Goal: Task Accomplishment & Management: Manage account settings

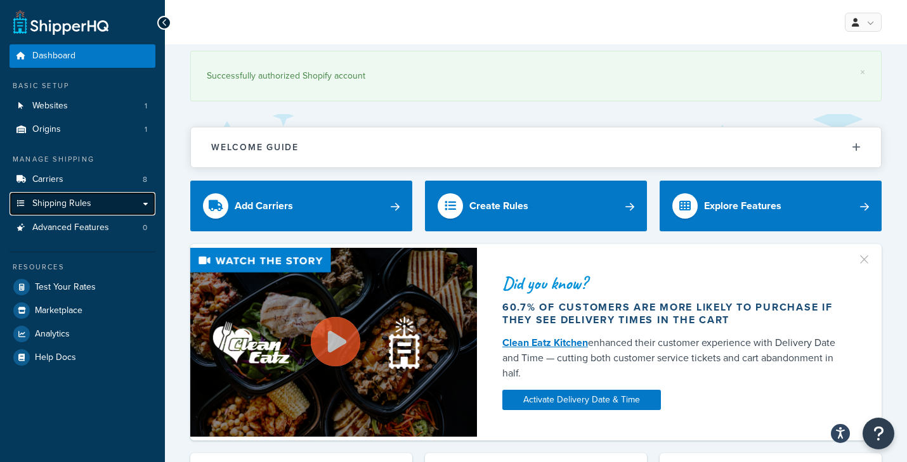
click at [79, 208] on span "Shipping Rules" at bounding box center [61, 203] width 59 height 11
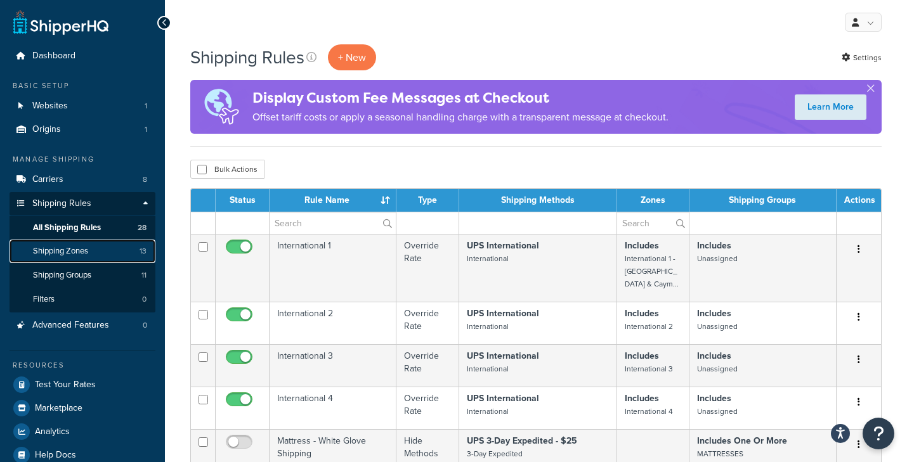
click at [77, 251] on span "Shipping Zones" at bounding box center [60, 251] width 55 height 11
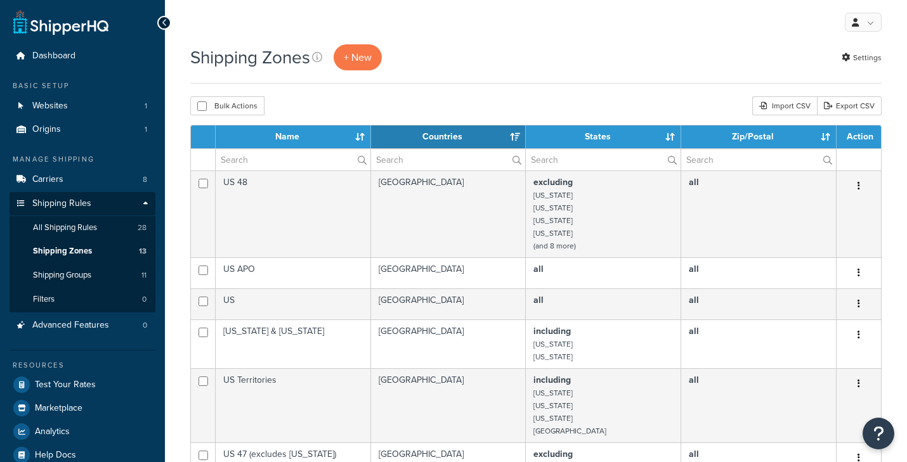
select select "15"
click at [81, 270] on span "Shipping Groups" at bounding box center [62, 275] width 58 height 11
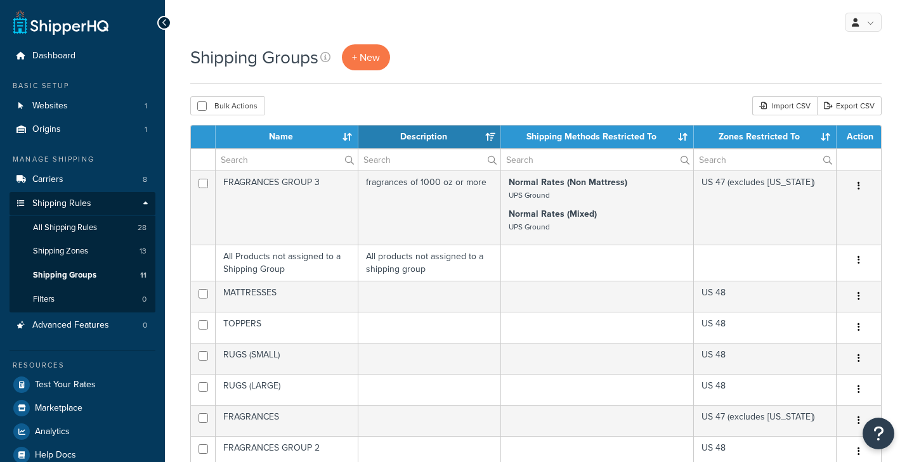
select select "15"
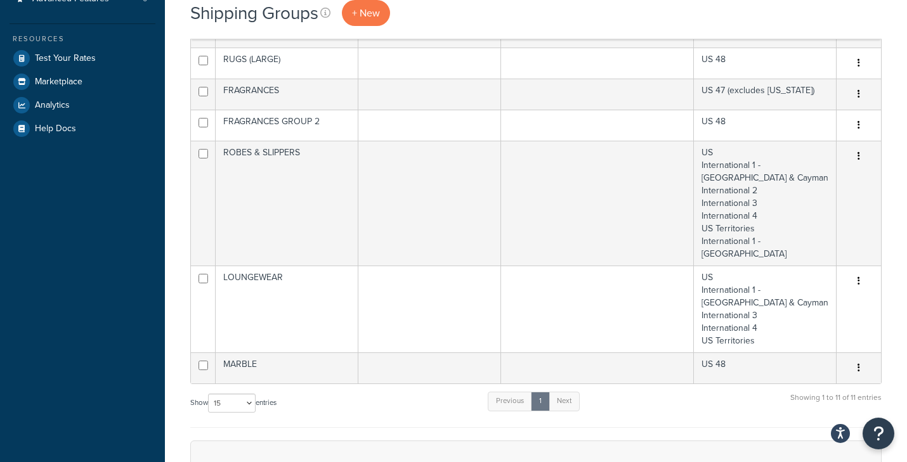
scroll to position [329, 0]
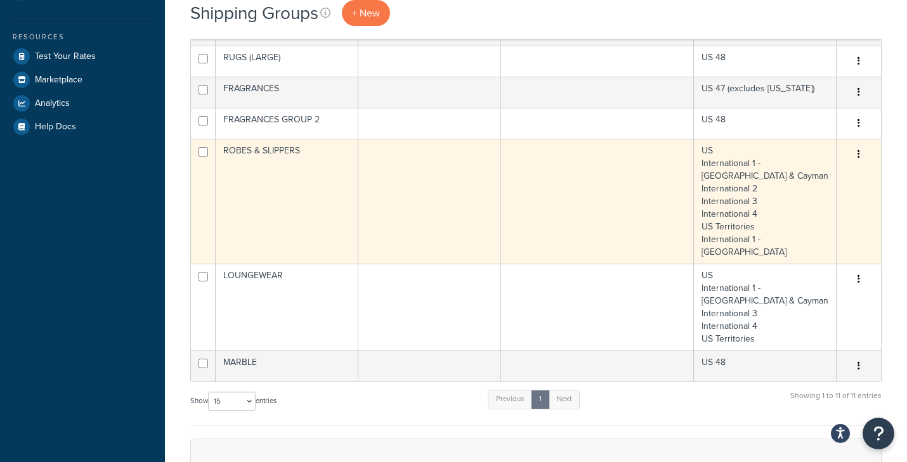
click at [859, 155] on icon "button" at bounding box center [858, 154] width 3 height 9
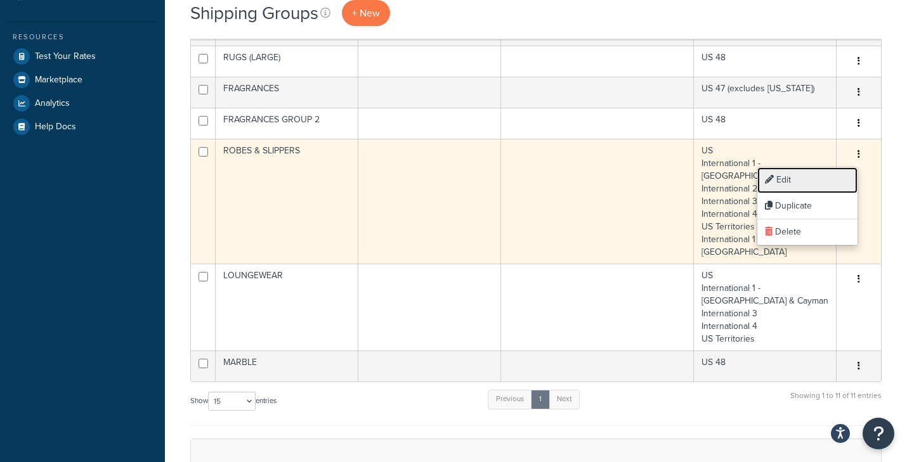
click at [818, 177] on link "Edit" at bounding box center [807, 180] width 100 height 26
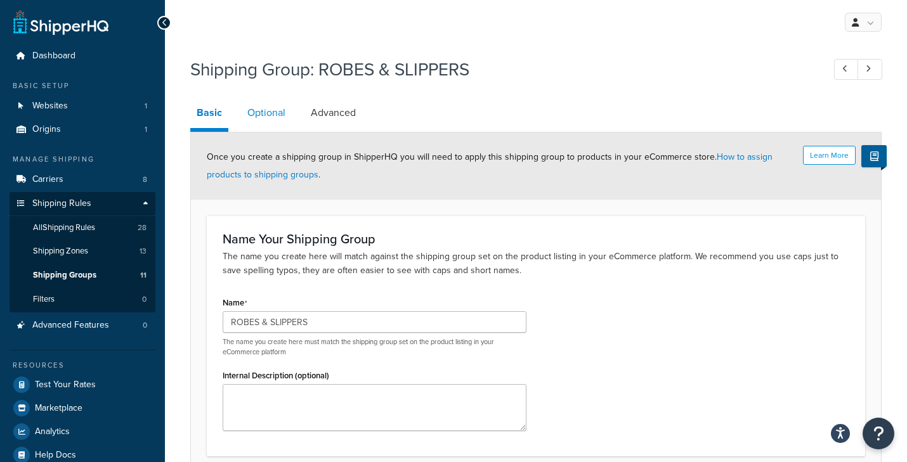
click at [278, 115] on link "Optional" at bounding box center [266, 113] width 51 height 30
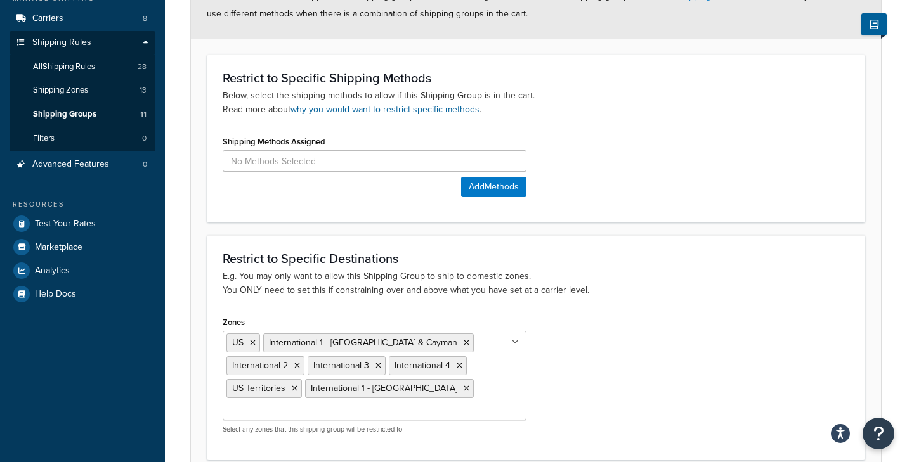
scroll to position [193, 0]
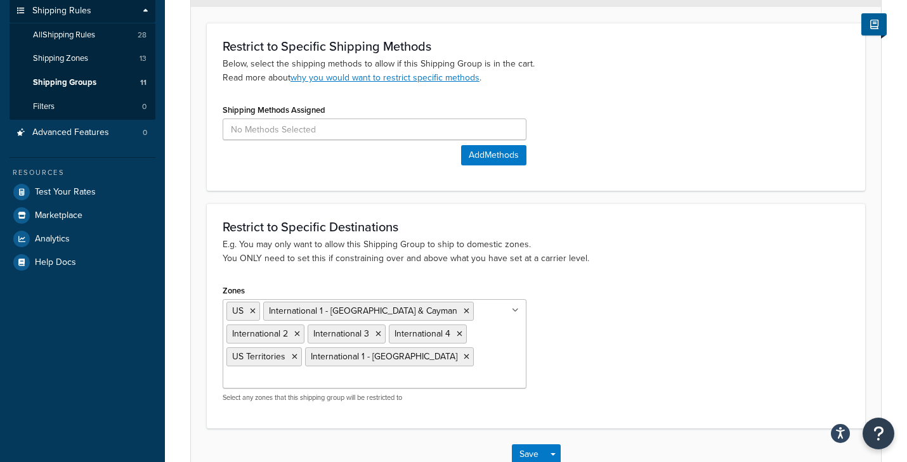
click at [339, 372] on input "Zones" at bounding box center [282, 379] width 112 height 14
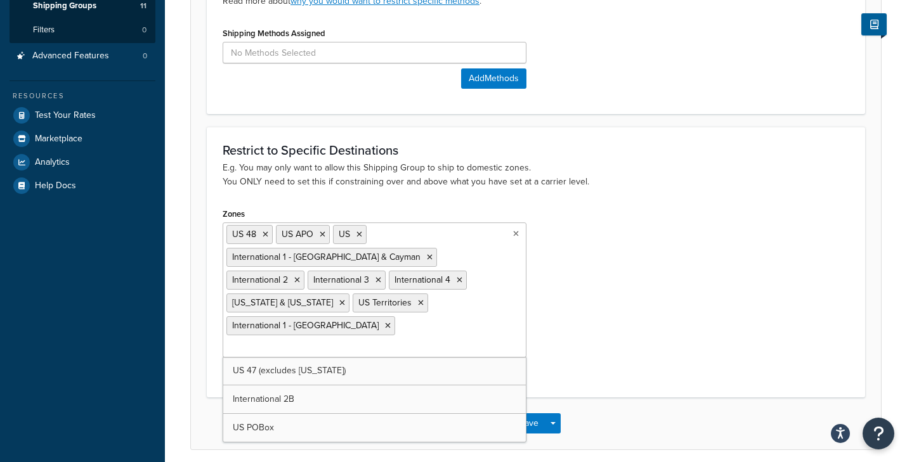
scroll to position [276, 0]
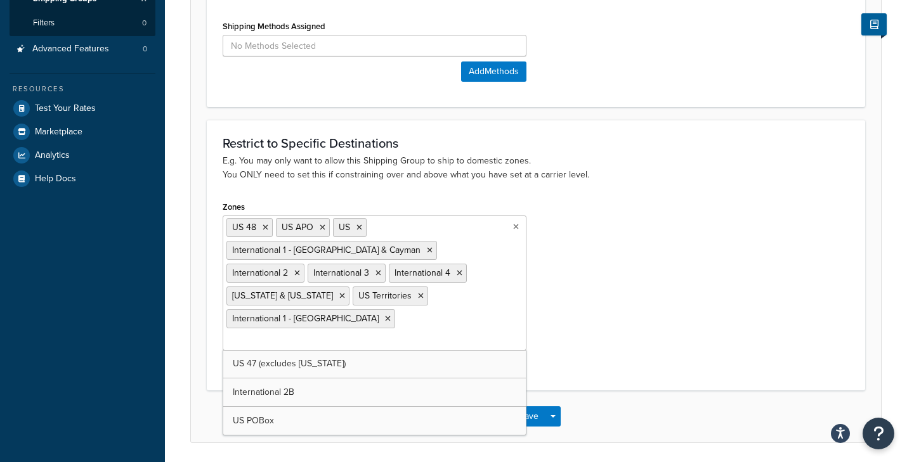
click at [680, 258] on div "Zones US 48 US APO US International 1 - Canada & Cayman International 2 Interna…" at bounding box center [536, 286] width 646 height 176
click at [530, 407] on button "Save" at bounding box center [529, 417] width 34 height 20
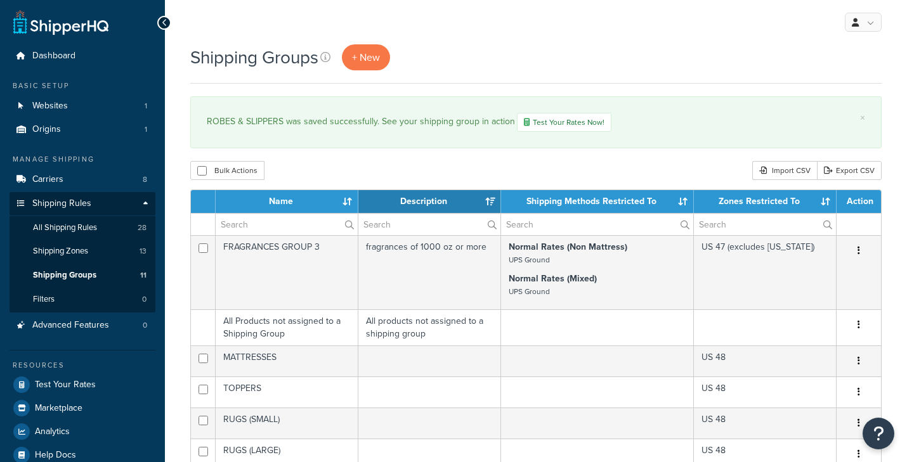
select select "15"
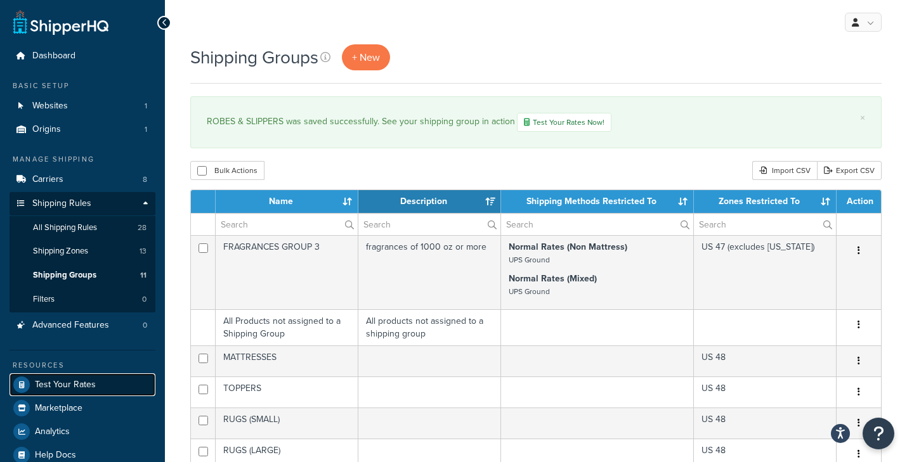
click at [62, 386] on span "Test Your Rates" at bounding box center [65, 385] width 61 height 11
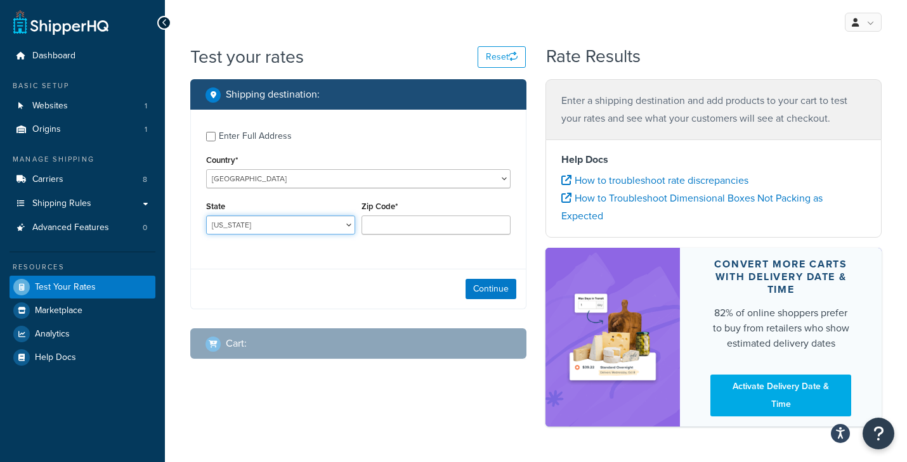
click at [273, 223] on select "[US_STATE] [US_STATE] [US_STATE] [US_STATE] [US_STATE] Armed Forces Americas Ar…" at bounding box center [280, 225] width 149 height 19
select select "NJ"
click at [206, 216] on select "[US_STATE] [US_STATE] [US_STATE] [US_STATE] [US_STATE] Armed Forces Americas Ar…" at bounding box center [280, 225] width 149 height 19
click at [407, 224] on input "Zip Code*" at bounding box center [435, 225] width 149 height 19
type input "08837"
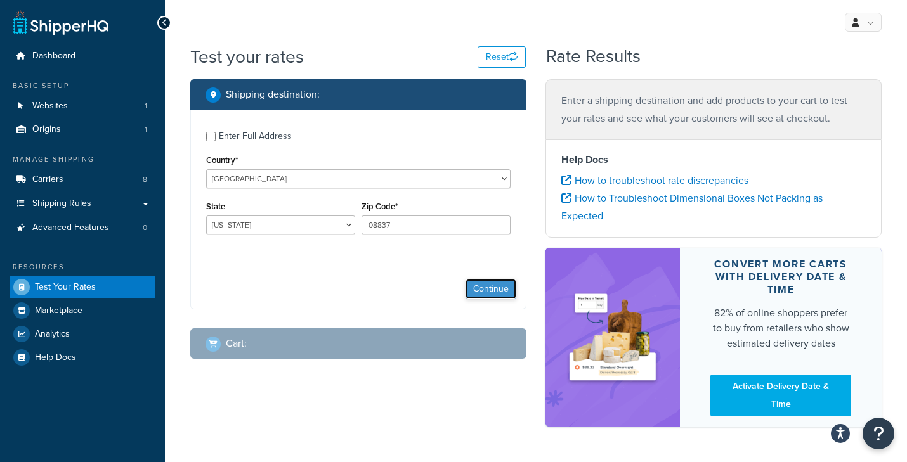
click at [496, 290] on button "Continue" at bounding box center [490, 289] width 51 height 20
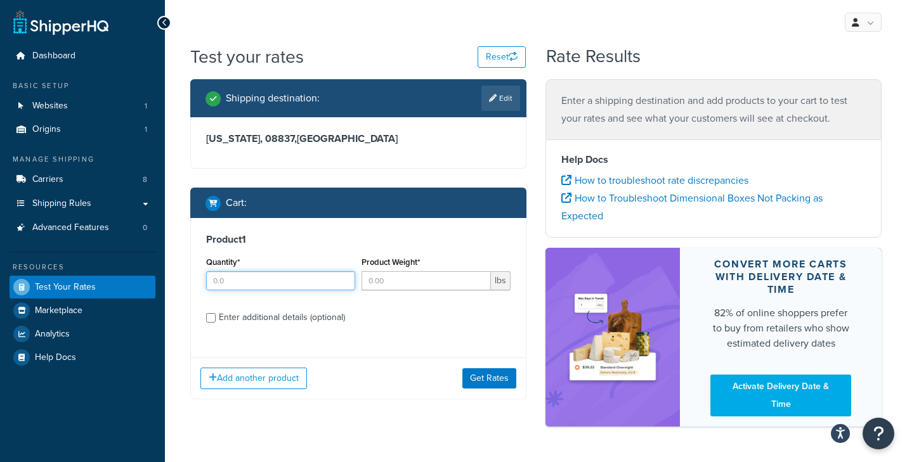
click at [276, 283] on input "Quantity*" at bounding box center [280, 280] width 149 height 19
type input "1"
click at [343, 279] on input "1" at bounding box center [280, 280] width 149 height 19
click at [277, 320] on div "Enter additional details (optional)" at bounding box center [282, 318] width 126 height 18
click at [216, 320] on input "Enter additional details (optional)" at bounding box center [211, 318] width 10 height 10
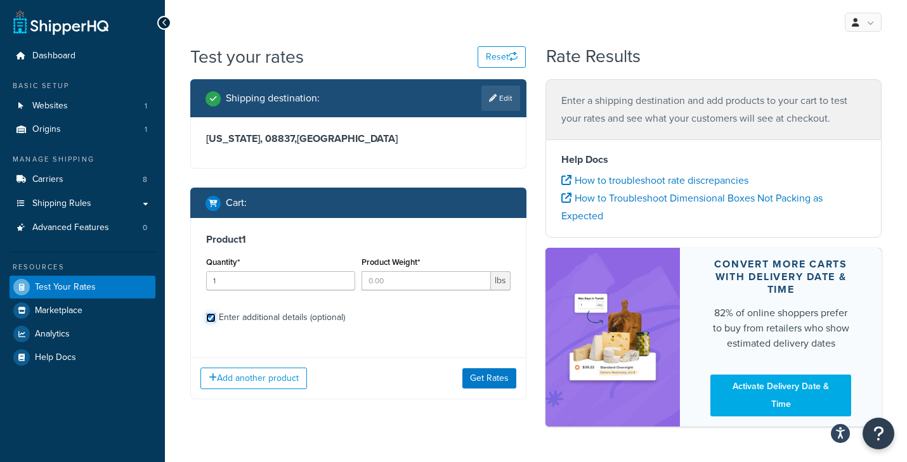
checkbox input "true"
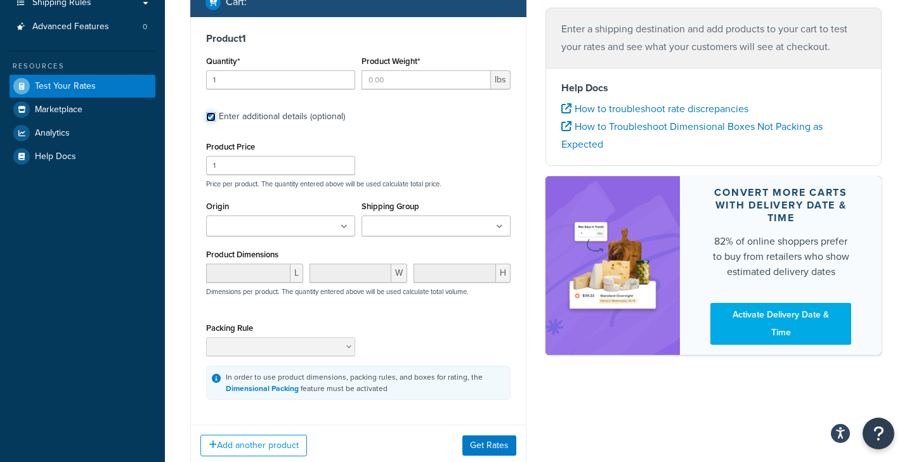
scroll to position [202, 0]
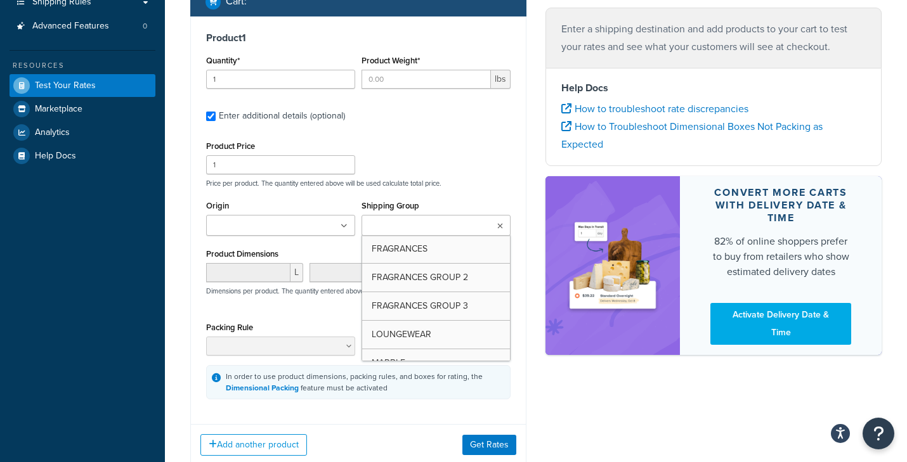
click at [429, 219] on input "Shipping Group" at bounding box center [421, 226] width 112 height 14
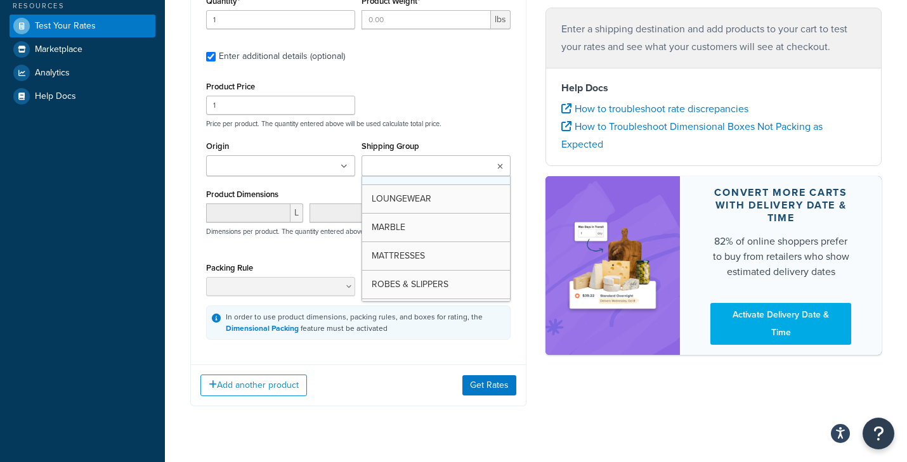
scroll to position [117, 0]
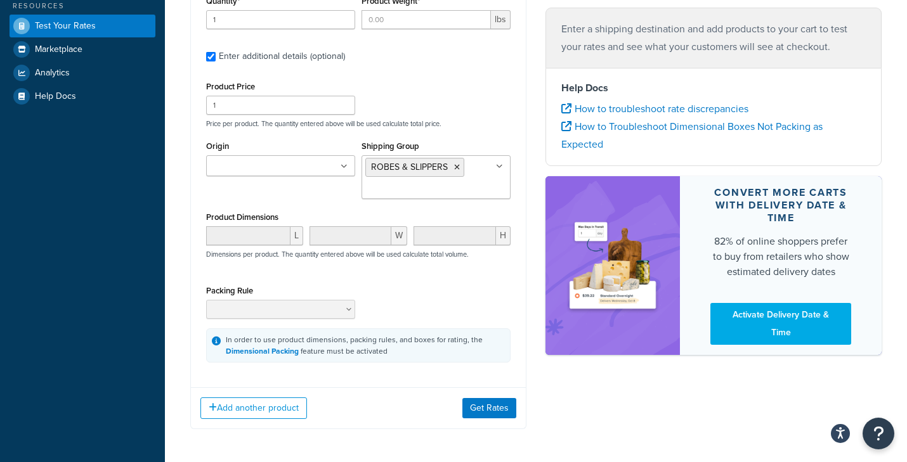
click at [483, 122] on p "Price per product. The quantity entered above will be used calculate total pric…" at bounding box center [358, 123] width 311 height 9
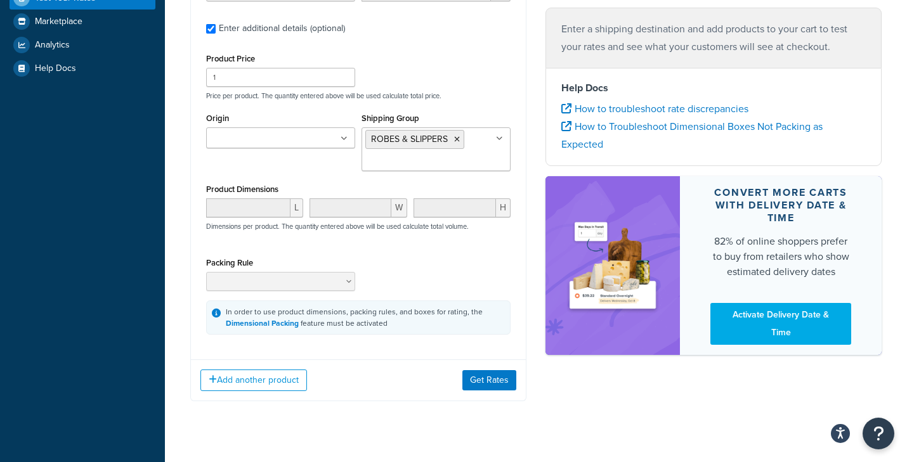
scroll to position [290, 0]
click at [486, 381] on button "Get Rates" at bounding box center [489, 379] width 54 height 20
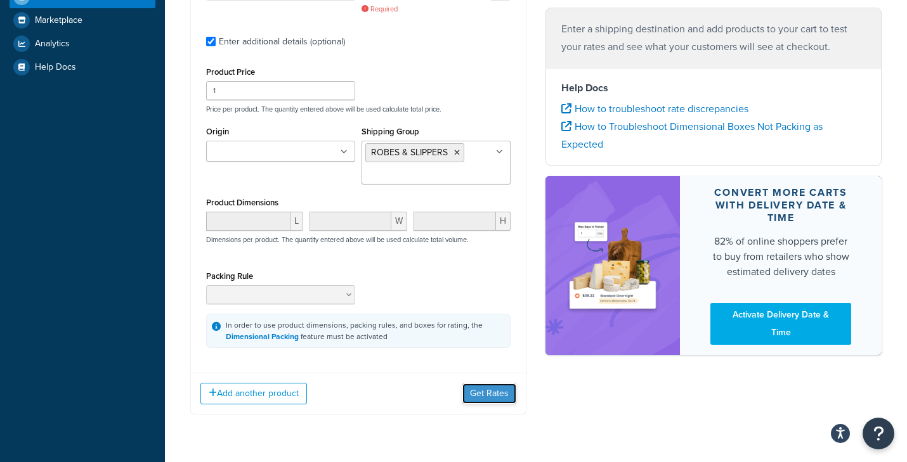
click at [484, 395] on button "Get Rates" at bounding box center [489, 394] width 54 height 20
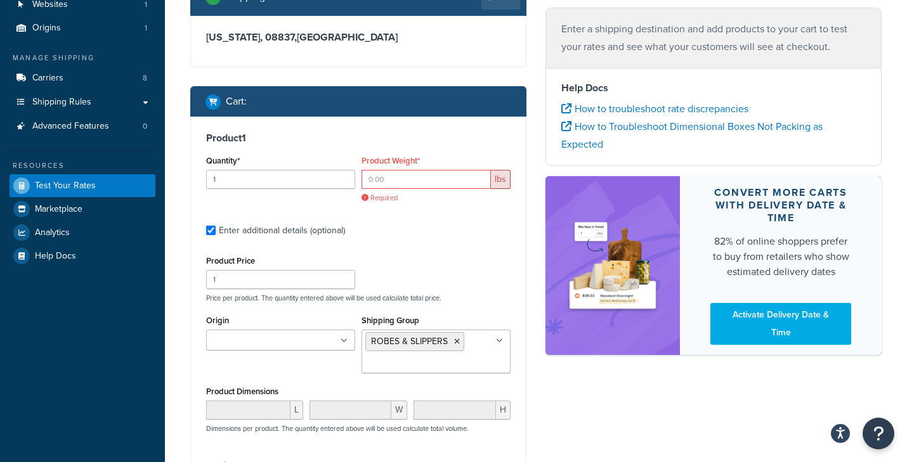
scroll to position [101, 0]
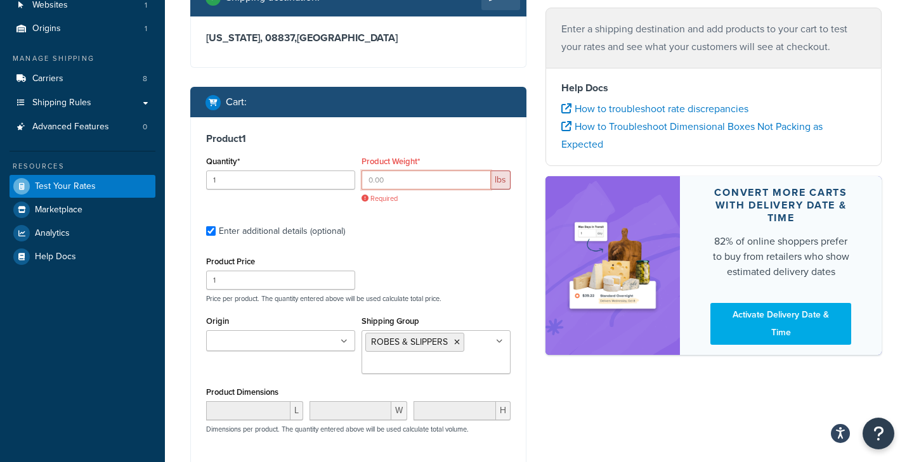
click at [454, 182] on input "Product Weight*" at bounding box center [425, 180] width 129 height 19
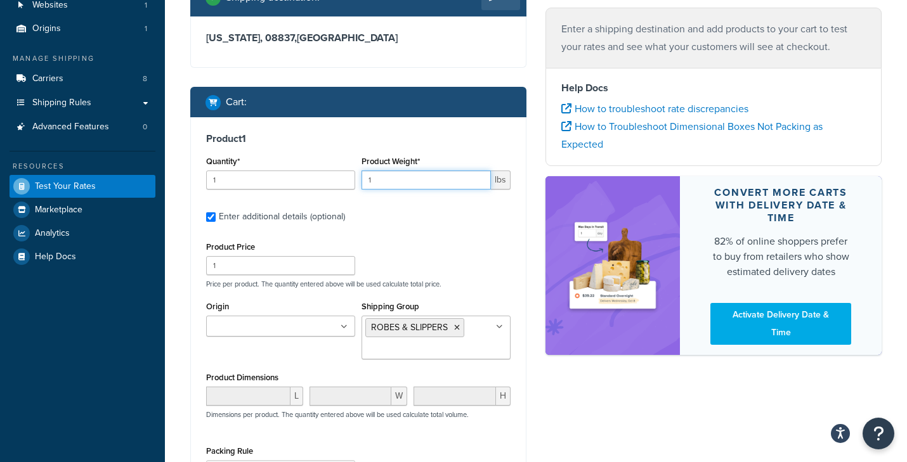
type input "1"
click at [481, 174] on input "1" at bounding box center [425, 180] width 129 height 19
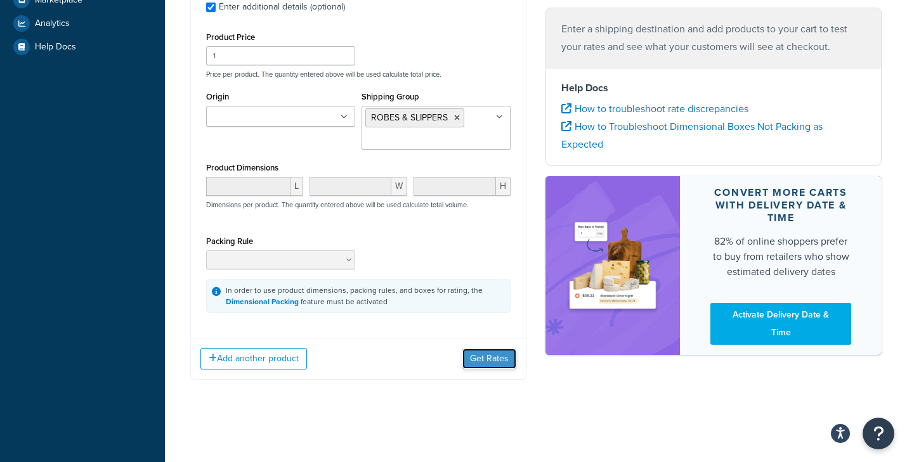
click at [485, 361] on button "Get Rates" at bounding box center [489, 359] width 54 height 20
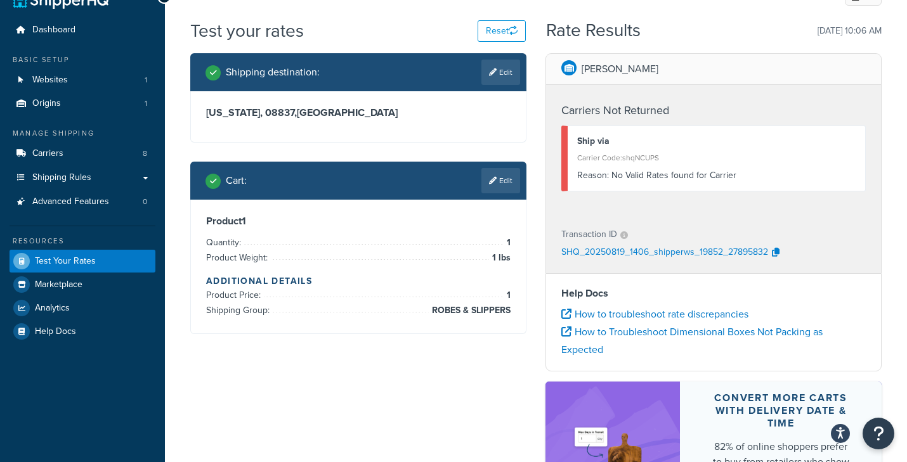
scroll to position [0, 0]
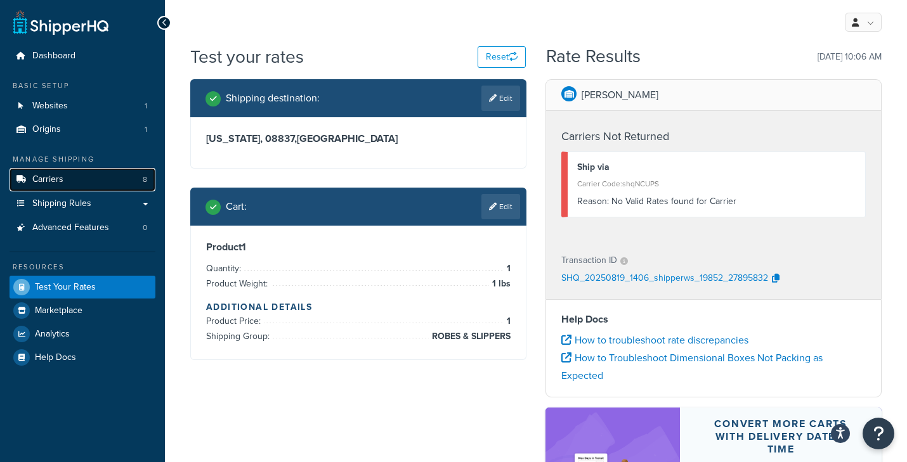
click at [54, 179] on span "Carriers" at bounding box center [47, 179] width 31 height 11
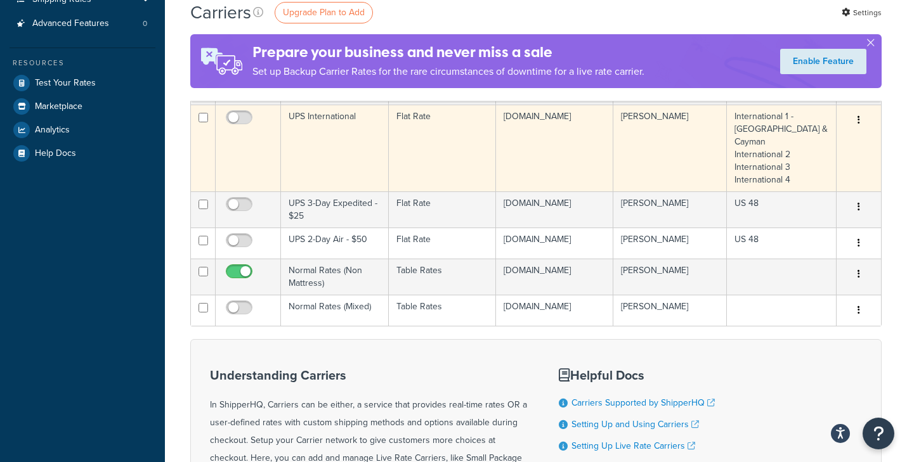
scroll to position [206, 0]
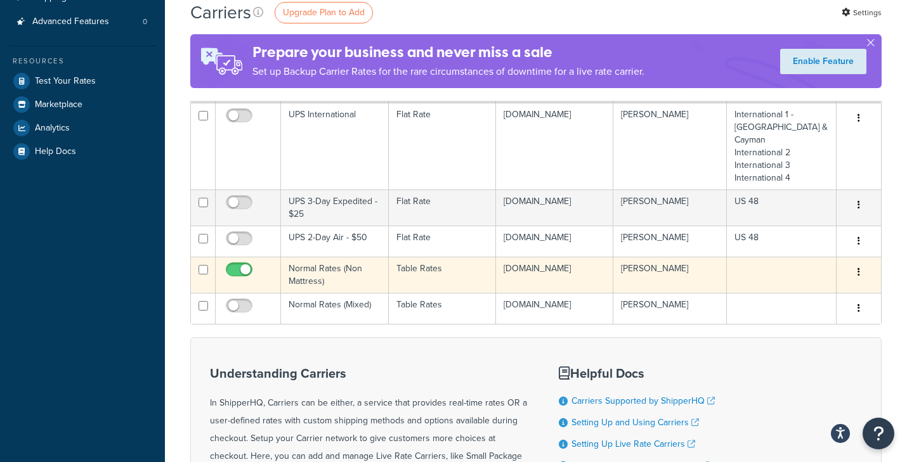
click at [327, 275] on td "Normal Rates (Non Mattress)" at bounding box center [335, 275] width 108 height 36
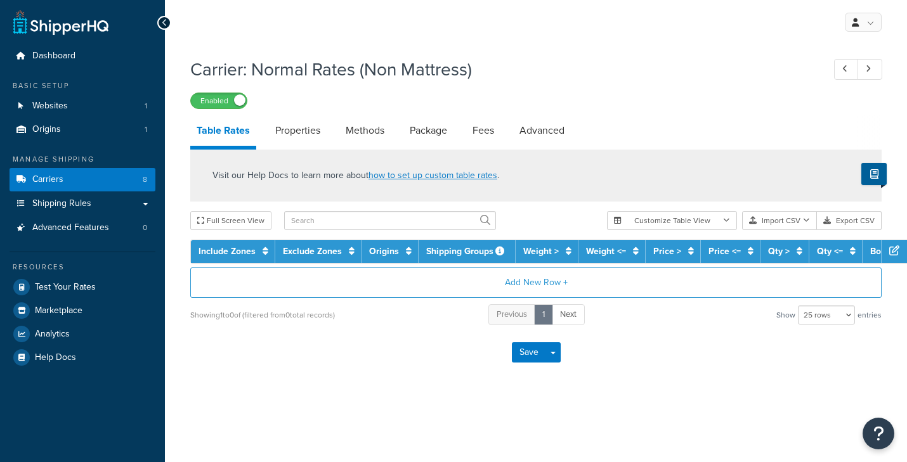
select select "25"
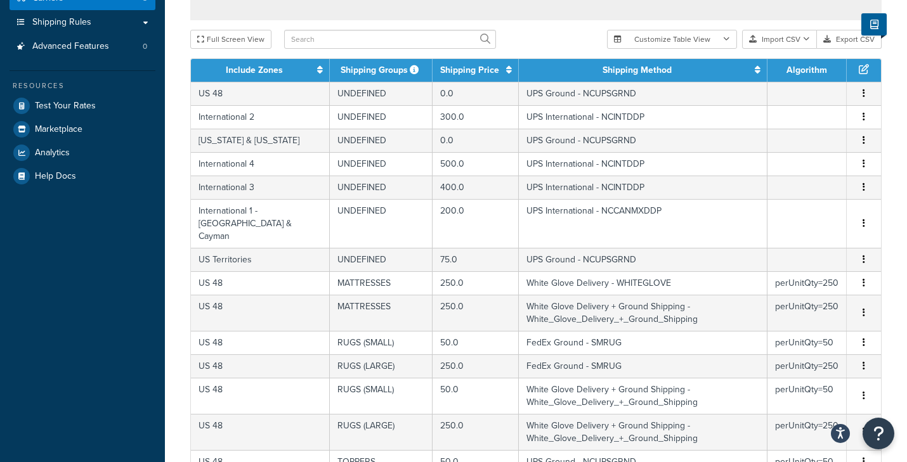
scroll to position [668, 0]
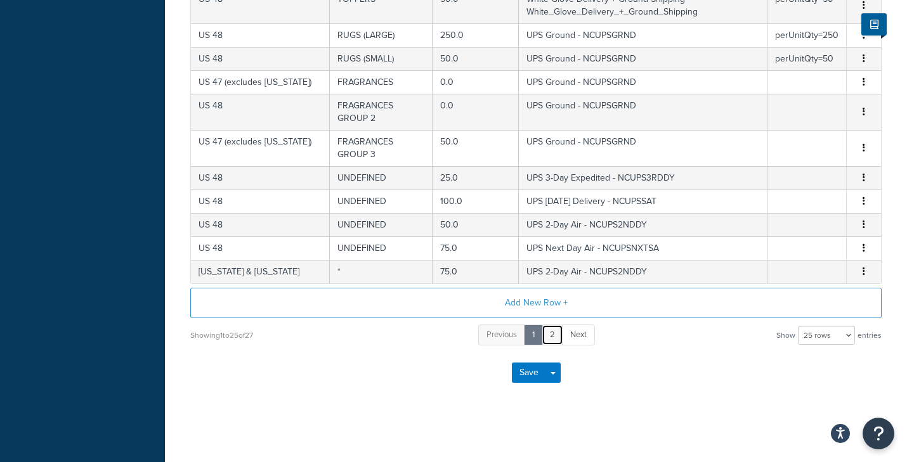
click at [554, 330] on link "2" at bounding box center [553, 335] width 22 height 21
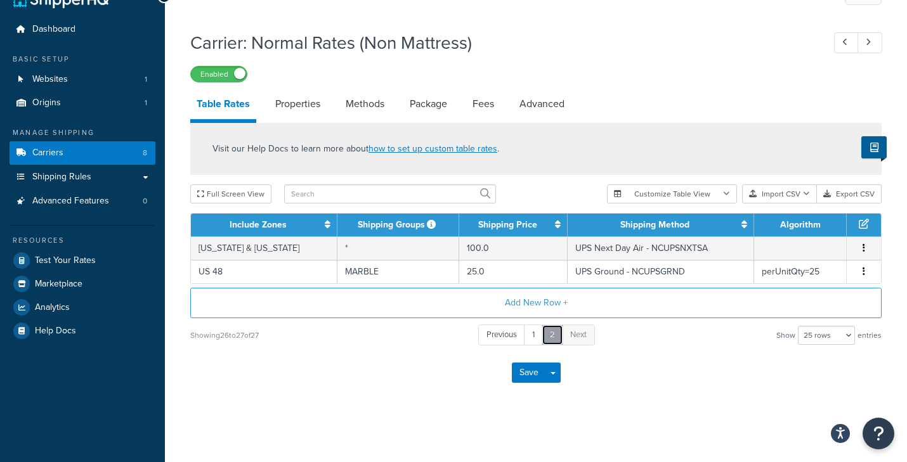
scroll to position [27, 0]
click at [536, 339] on link "1" at bounding box center [533, 335] width 19 height 21
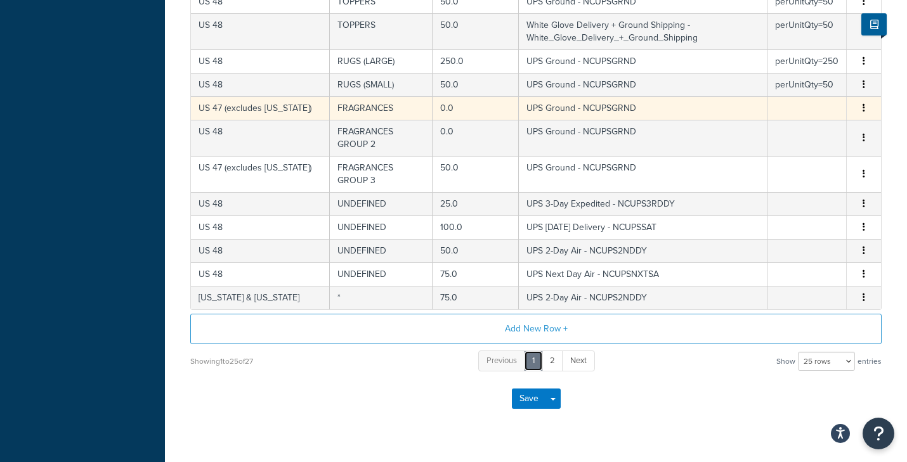
scroll to position [642, 0]
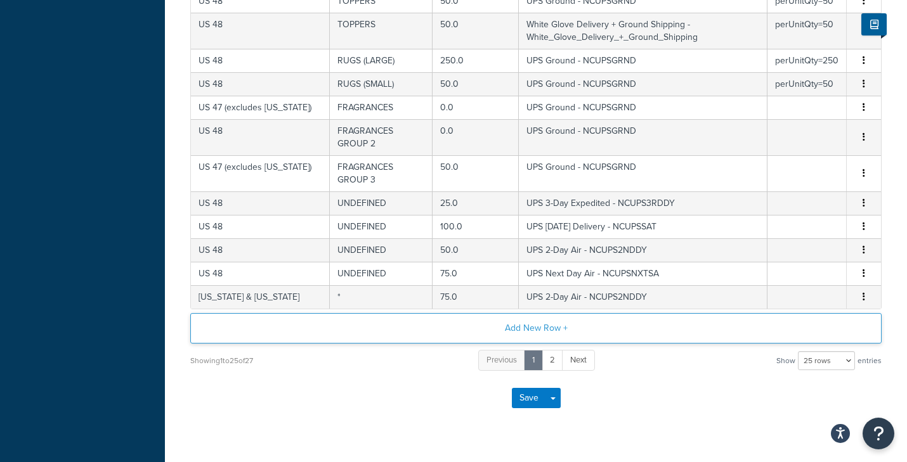
click at [544, 330] on button "Add New Row +" at bounding box center [535, 328] width 691 height 30
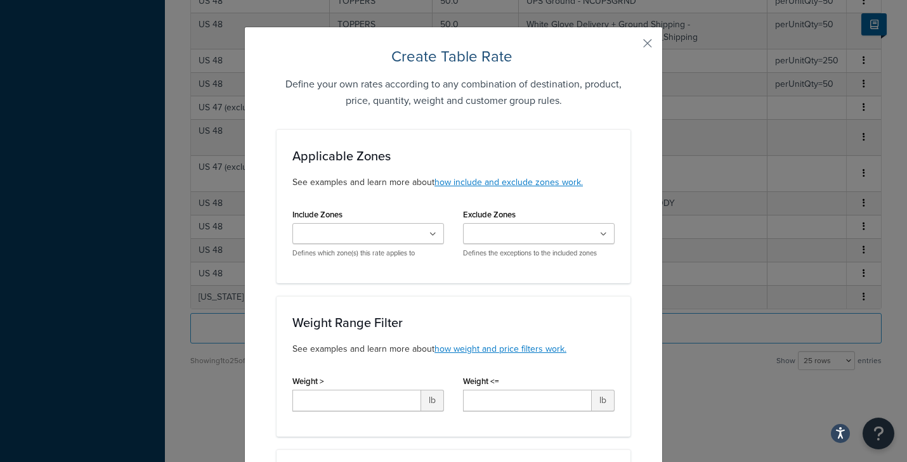
scroll to position [13, 0]
click at [433, 233] on icon at bounding box center [432, 234] width 7 height 8
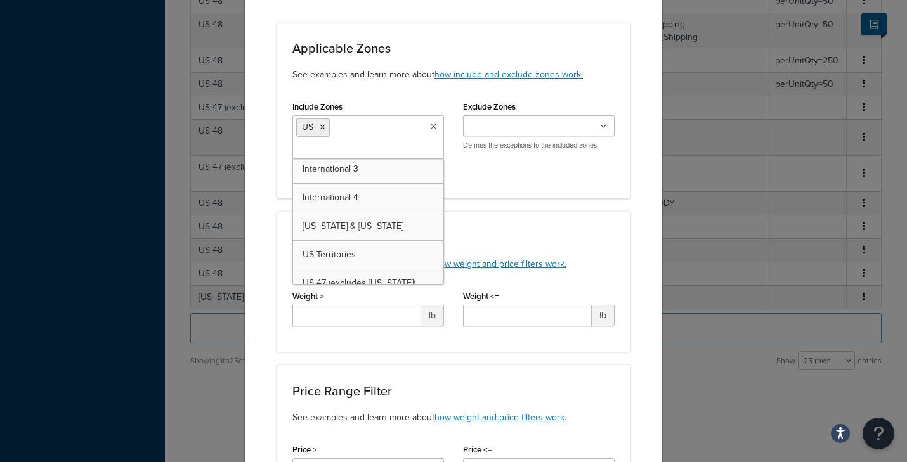
scroll to position [120, 0]
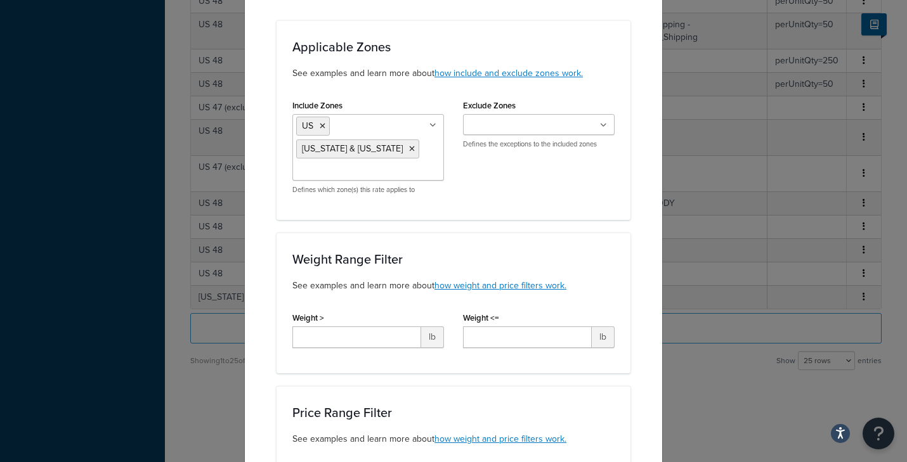
click at [532, 168] on div "Include Zones US Hawaii & Alaska US 48 US APO International 1 - Canada & Cayman…" at bounding box center [453, 150] width 341 height 108
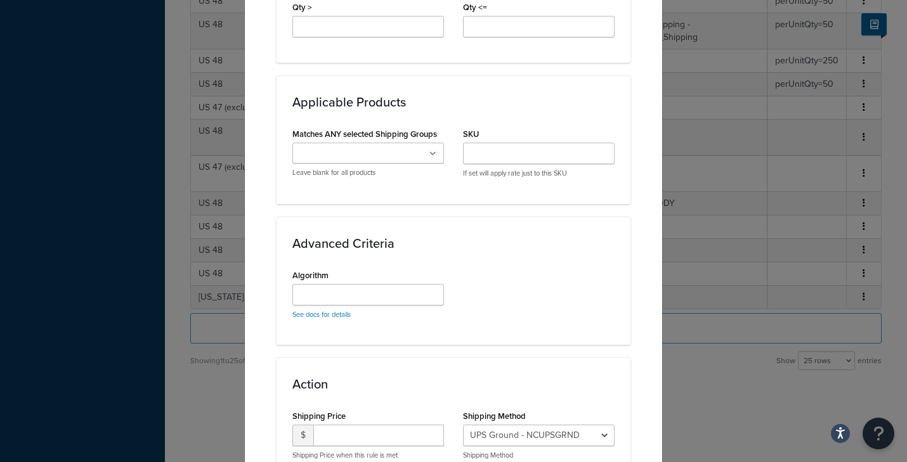
scroll to position [805, 0]
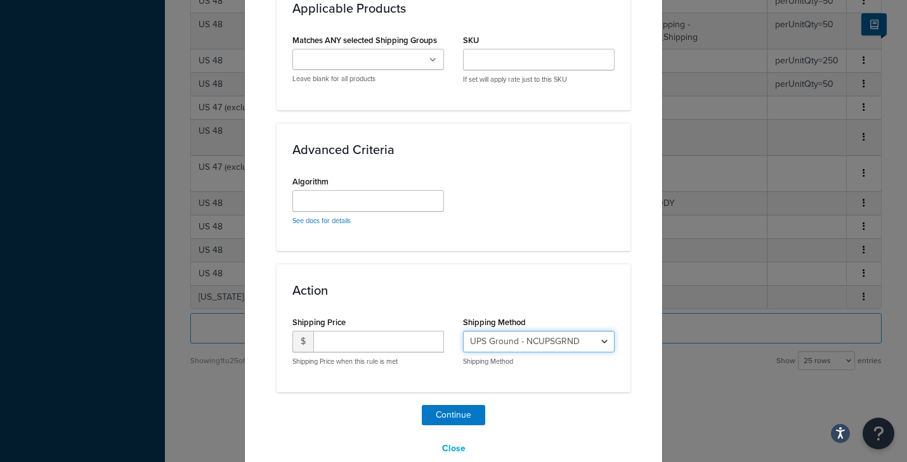
click at [559, 331] on select "UPS Ground - NCUPSGRND UPS 3-Day Expedited - NCUPS3RDDY UPS Saturday Delivery -…" at bounding box center [539, 342] width 152 height 22
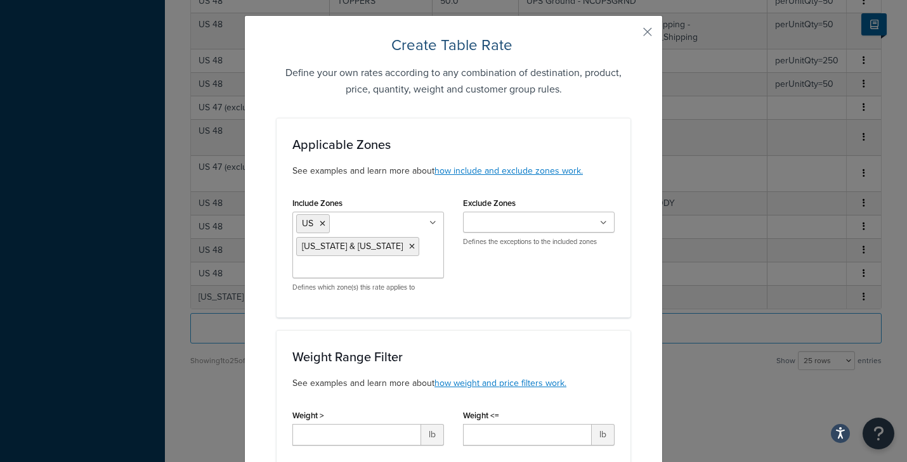
scroll to position [16, 0]
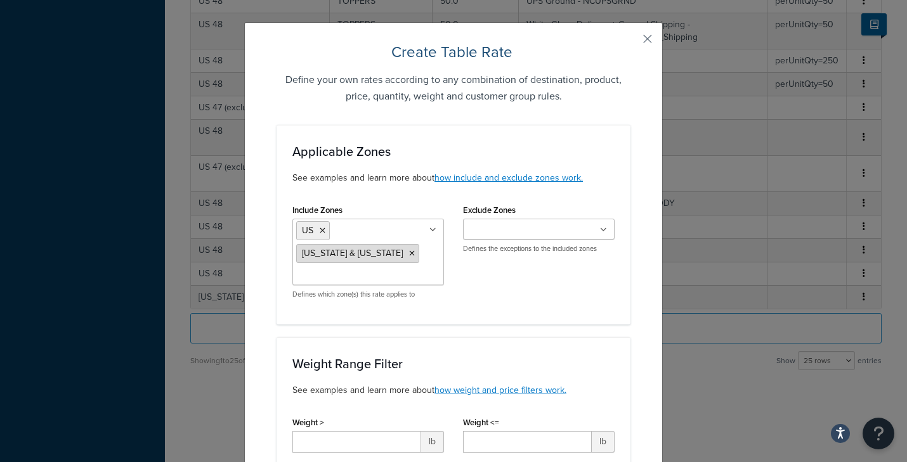
click at [412, 244] on li "Hawaii & Alaska" at bounding box center [357, 253] width 123 height 19
click at [412, 250] on icon at bounding box center [412, 254] width 6 height 8
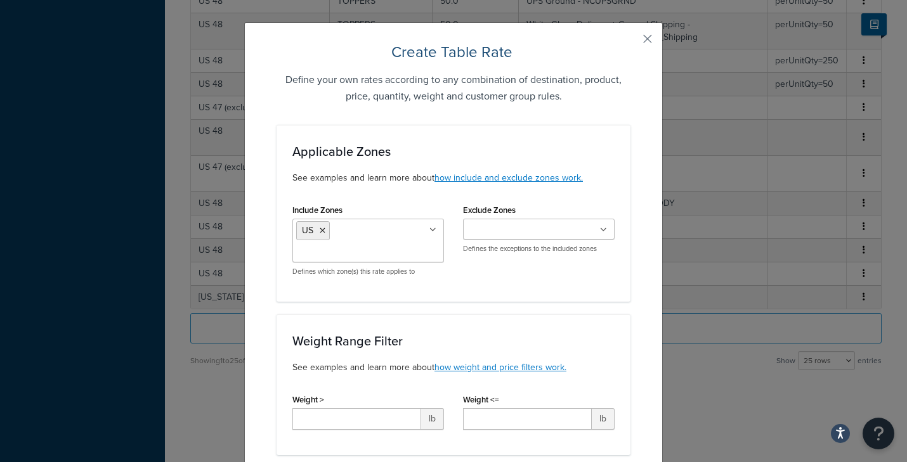
click at [517, 283] on div "Include Zones US US 48 US APO International 1 - Canada & Cayman International 2…" at bounding box center [453, 243] width 341 height 85
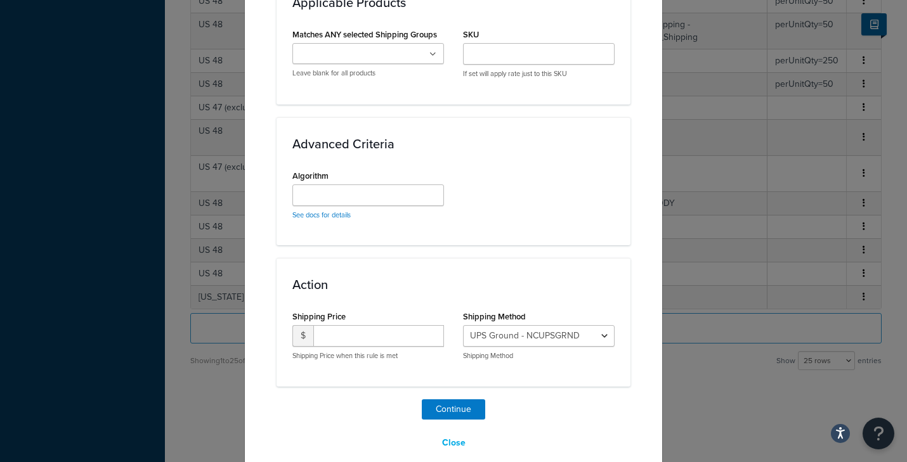
scroll to position [805, 0]
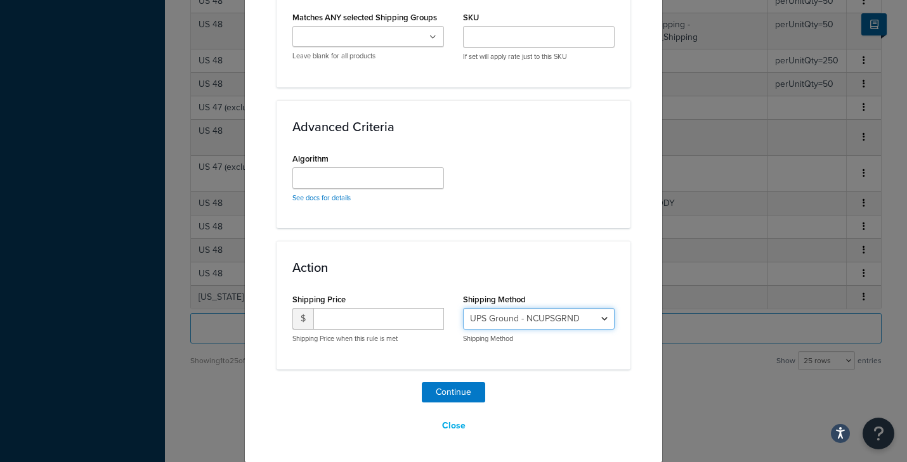
click at [537, 317] on select "UPS Ground - NCUPSGRND UPS 3-Day Expedited - NCUPS3RDDY UPS Saturday Delivery -…" at bounding box center [539, 319] width 152 height 22
click at [463, 308] on select "UPS Ground - NCUPSGRND UPS 3-Day Expedited - NCUPS3RDDY UPS Saturday Delivery -…" at bounding box center [539, 319] width 152 height 22
click at [450, 393] on button "Continue" at bounding box center [453, 392] width 63 height 20
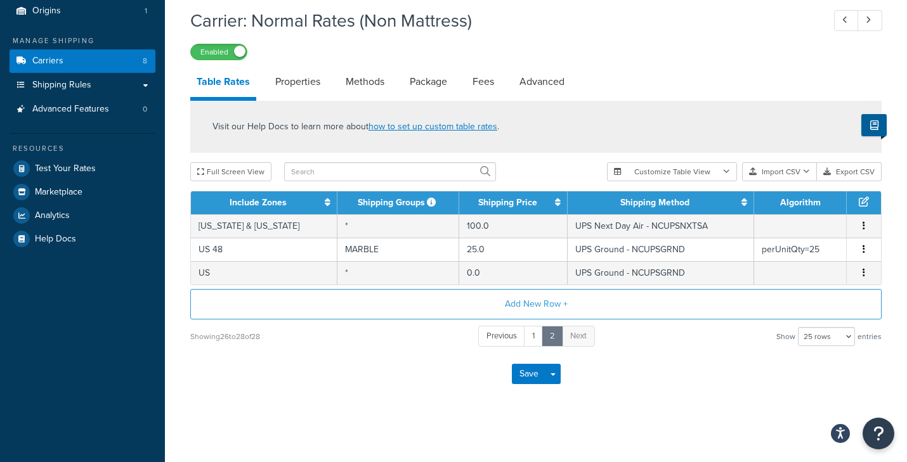
scroll to position [120, 0]
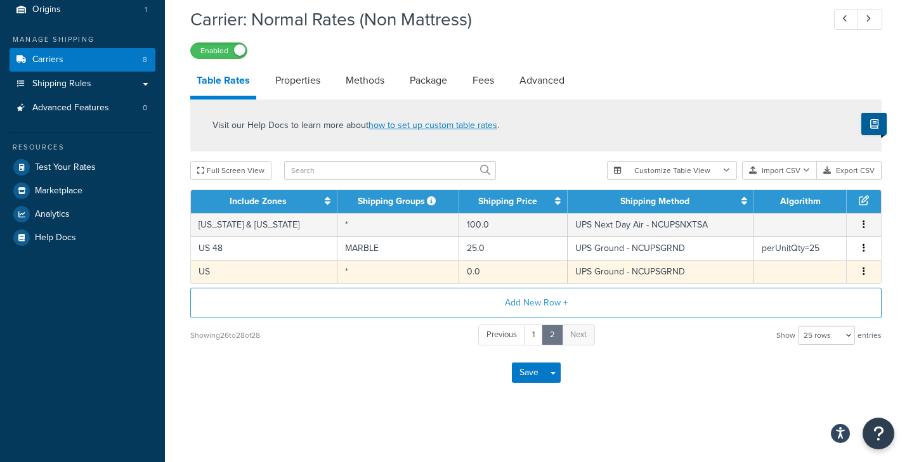
click at [863, 273] on icon "button" at bounding box center [863, 271] width 3 height 9
click at [793, 250] on div "Edit" at bounding box center [800, 246] width 90 height 26
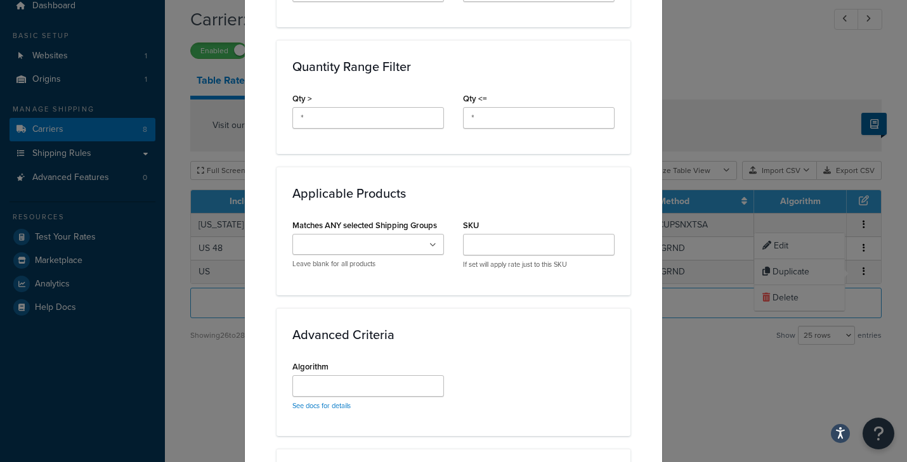
scroll to position [548, 0]
click at [413, 241] on ul at bounding box center [368, 243] width 152 height 21
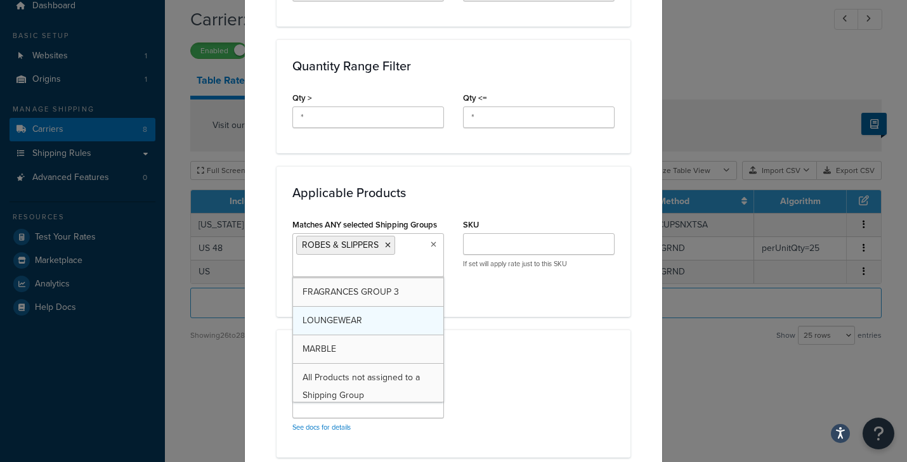
scroll to position [148, 0]
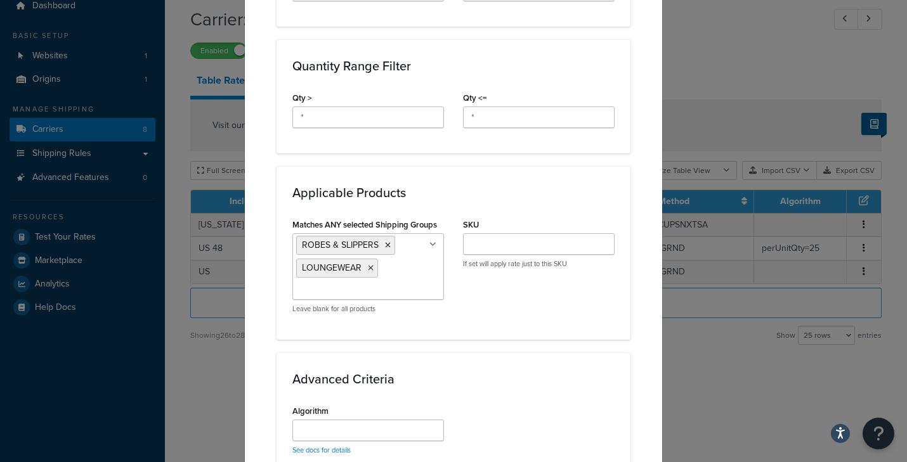
click at [501, 331] on div "Applicable Products Matches ANY selected Shipping Groups ROBES & SLIPPERS LOUNG…" at bounding box center [453, 252] width 354 height 173
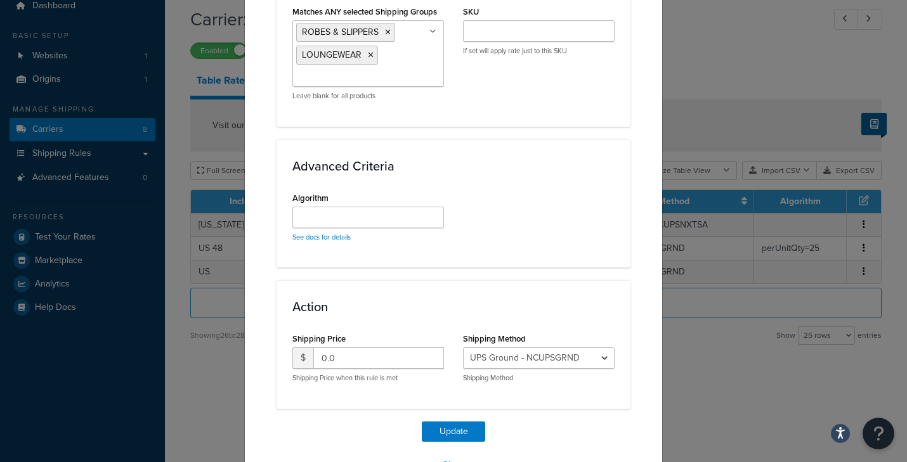
scroll to position [800, 0]
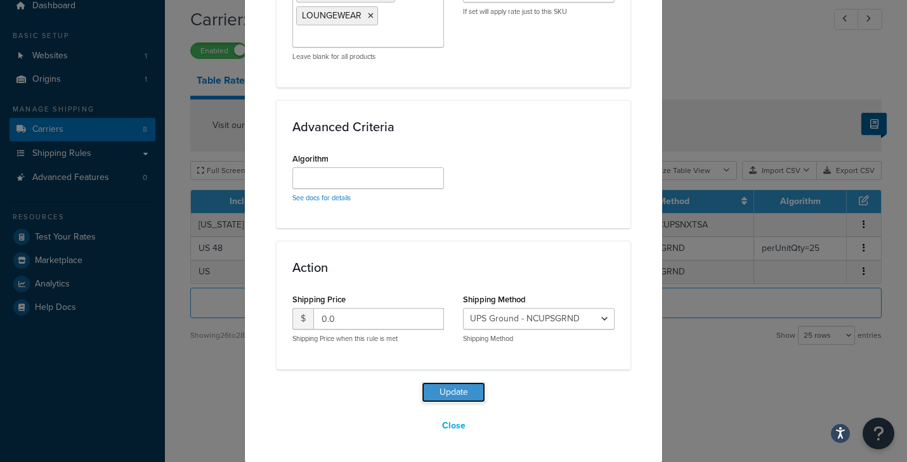
click at [452, 390] on button "Update" at bounding box center [453, 392] width 63 height 20
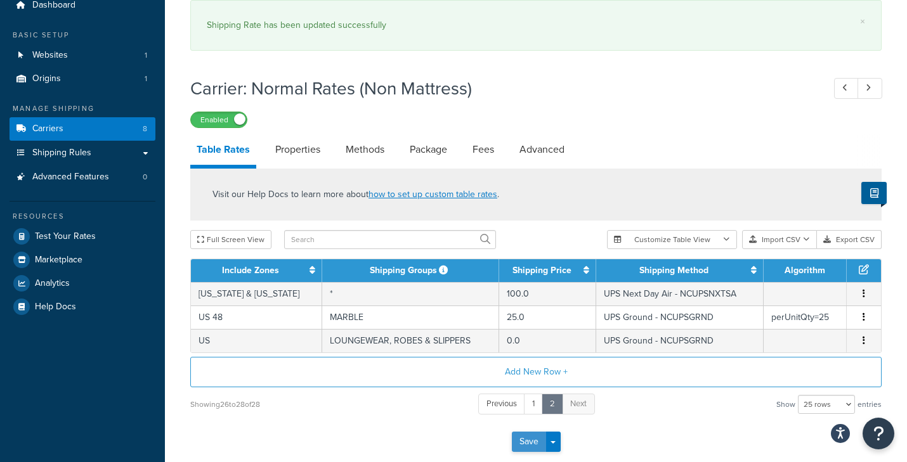
click at [525, 445] on button "Save" at bounding box center [529, 442] width 34 height 20
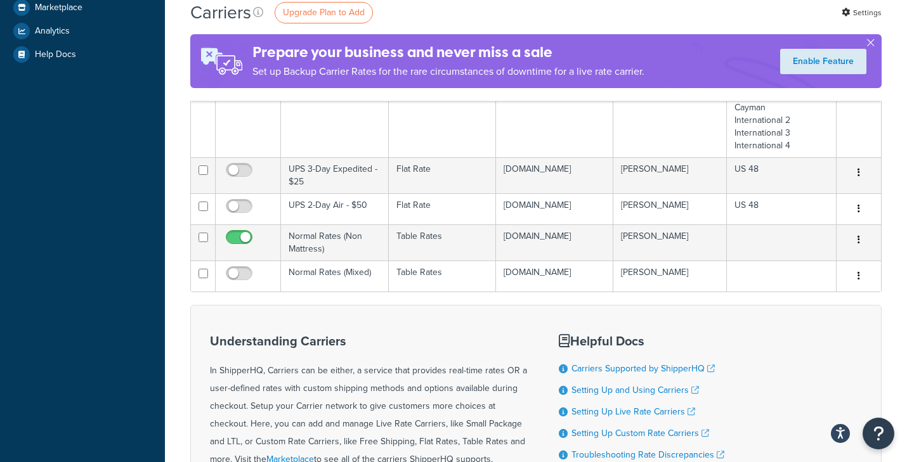
scroll to position [340, 0]
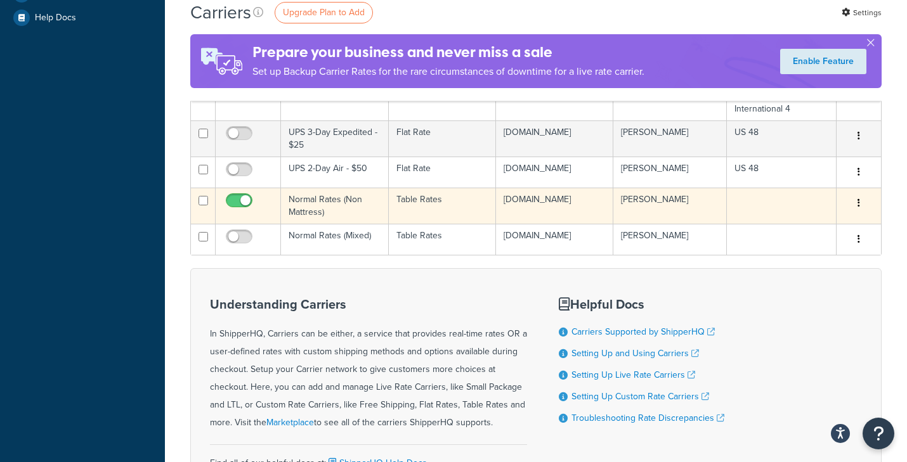
click at [311, 202] on td "Normal Rates (Non Mattress)" at bounding box center [335, 206] width 108 height 36
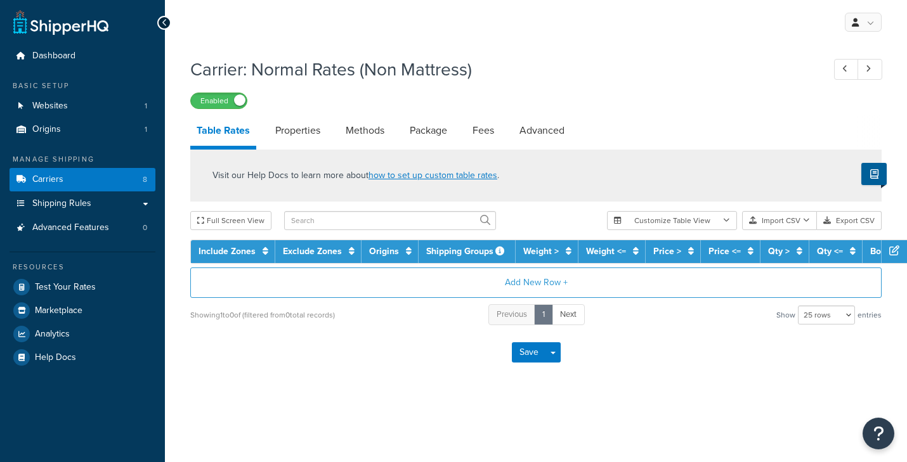
select select "25"
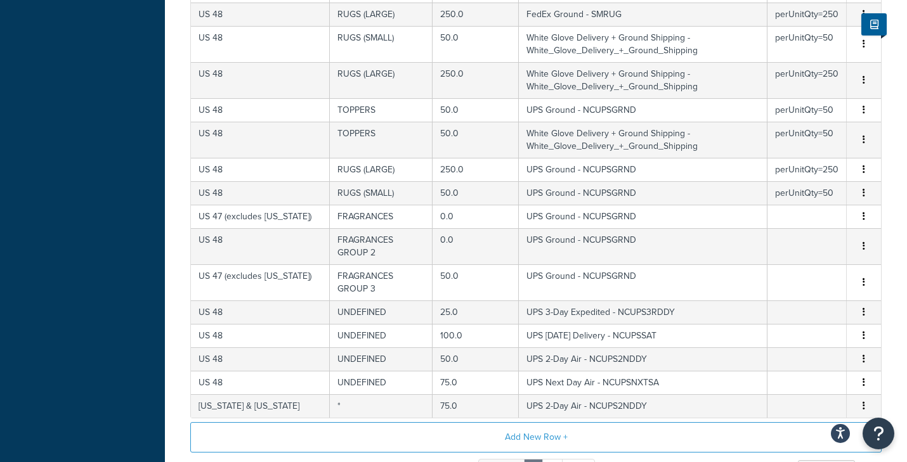
scroll to position [668, 0]
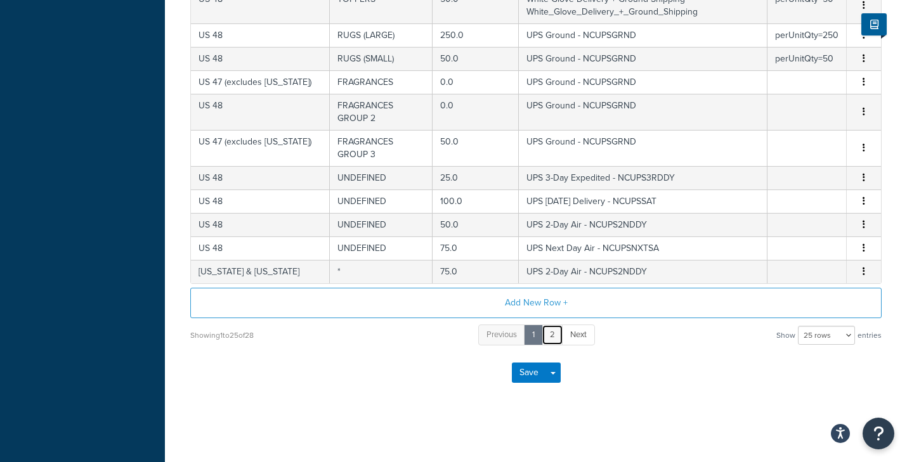
click at [549, 334] on link "2" at bounding box center [553, 335] width 22 height 21
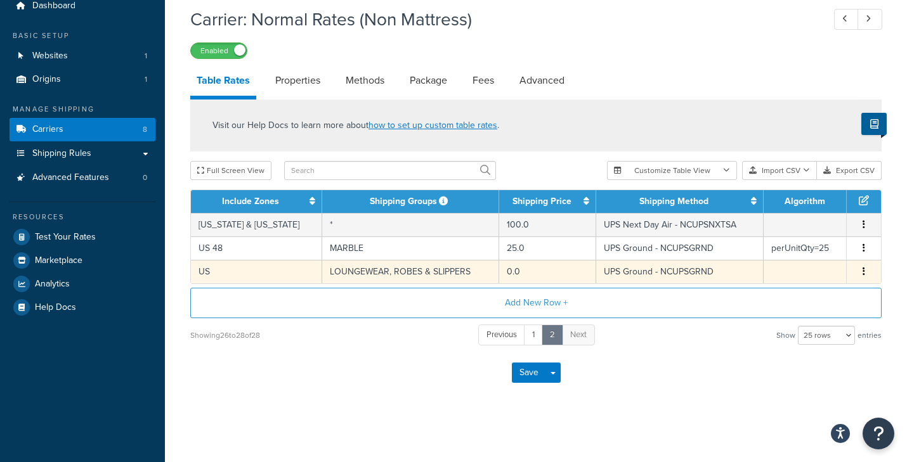
click at [868, 270] on button "button" at bounding box center [864, 272] width 10 height 14
click at [792, 249] on div "Edit" at bounding box center [800, 246] width 90 height 26
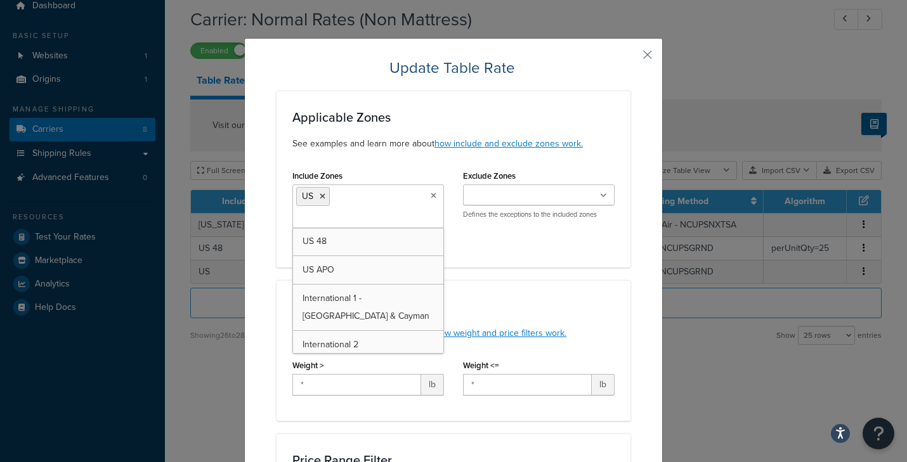
click at [378, 197] on ul "US" at bounding box center [368, 207] width 152 height 44
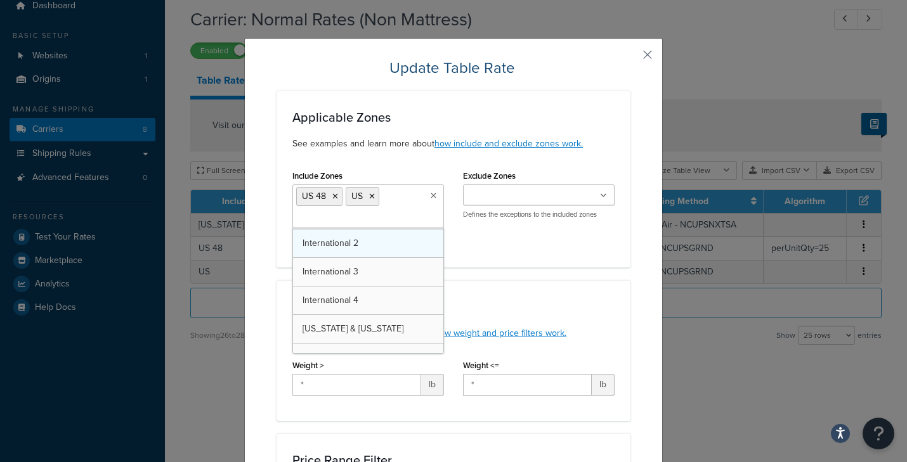
scroll to position [98, 0]
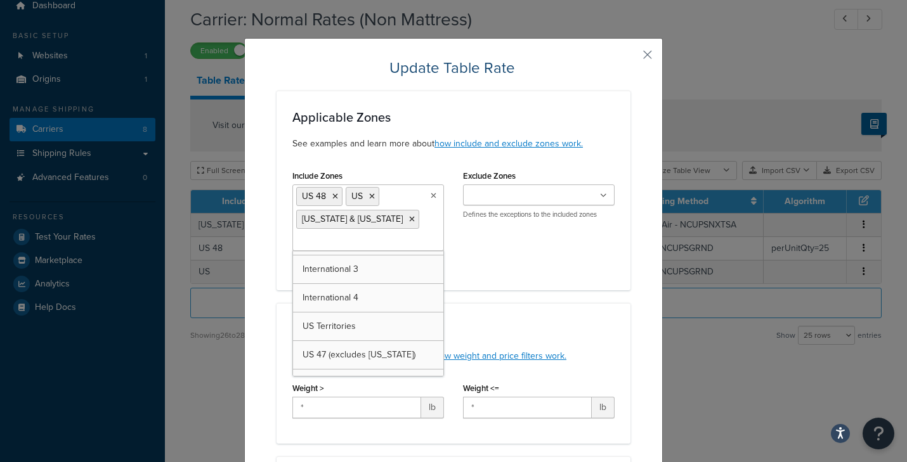
click at [497, 266] on div "Include Zones US 48 US Hawaii & Alaska US APO International 1 - Canada & Cayman…" at bounding box center [453, 221] width 341 height 108
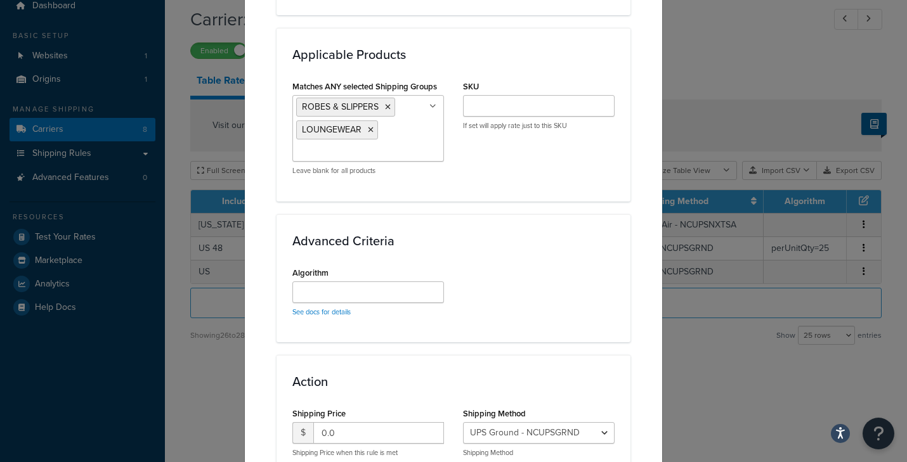
scroll to position [823, 0]
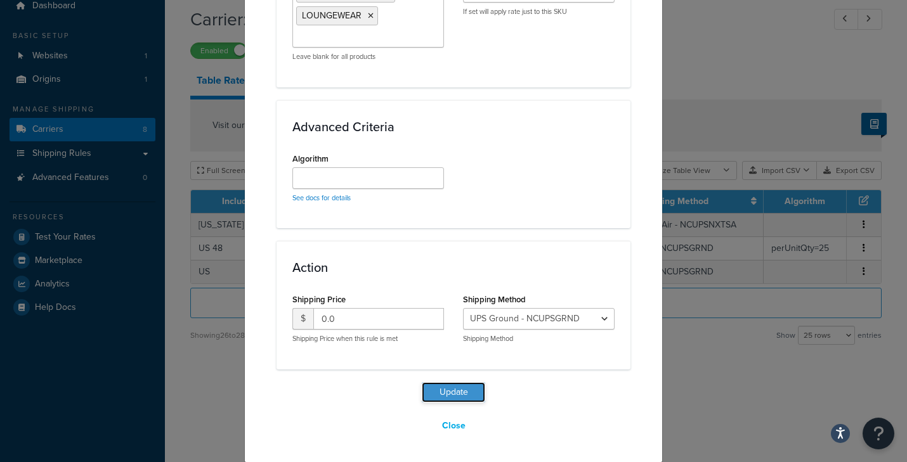
click at [449, 387] on button "Update" at bounding box center [453, 392] width 63 height 20
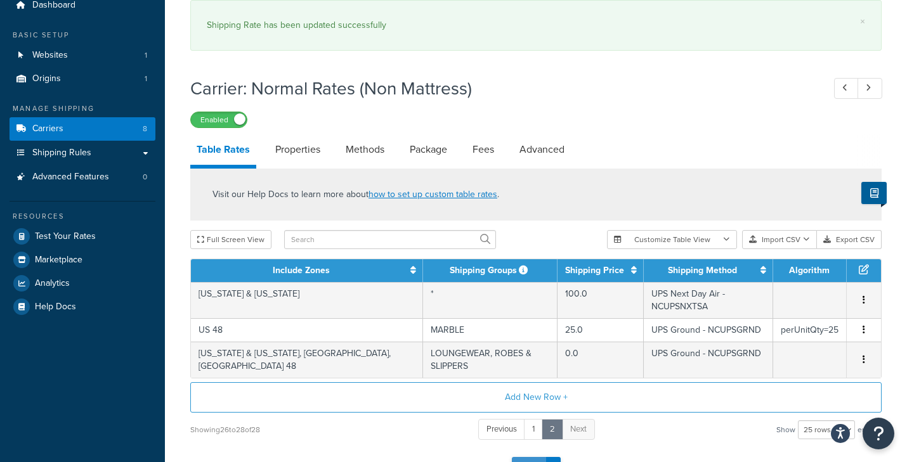
click at [525, 457] on button "Save" at bounding box center [529, 467] width 34 height 20
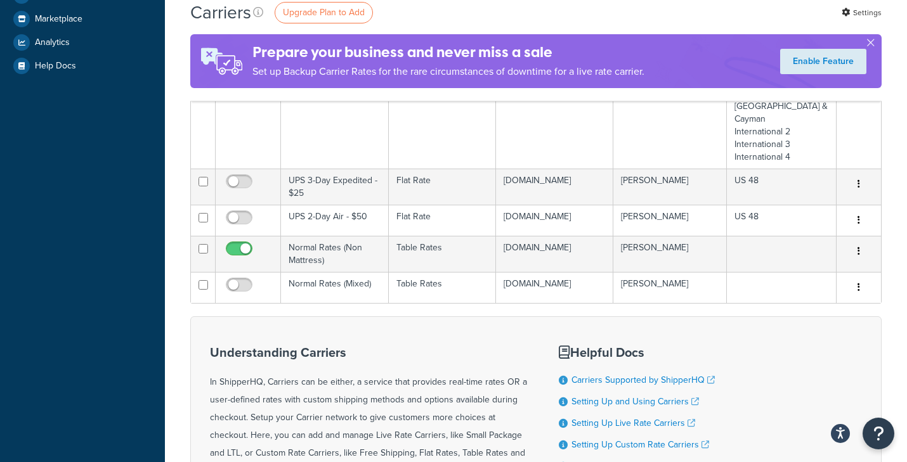
scroll to position [287, 0]
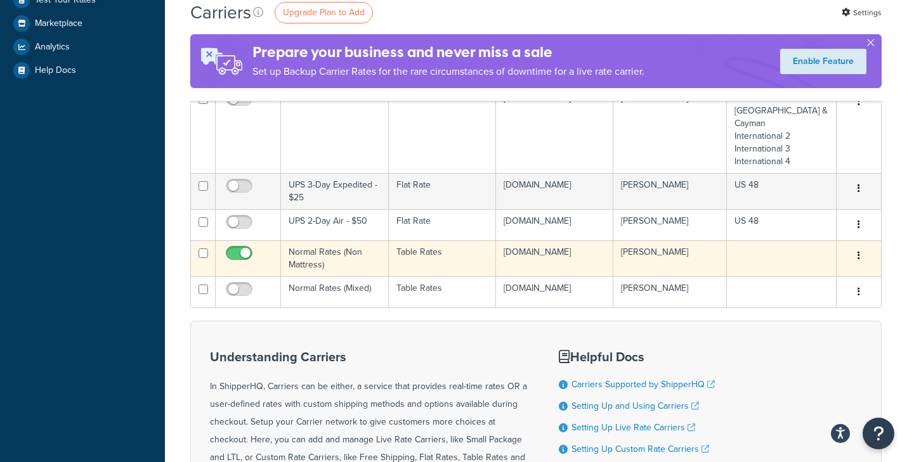
click at [323, 252] on td "Normal Rates (Non Mattress)" at bounding box center [335, 258] width 108 height 36
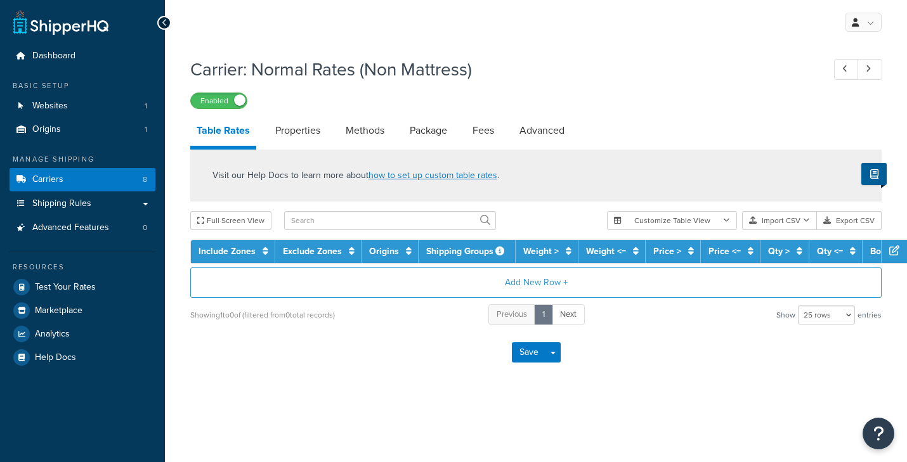
select select "25"
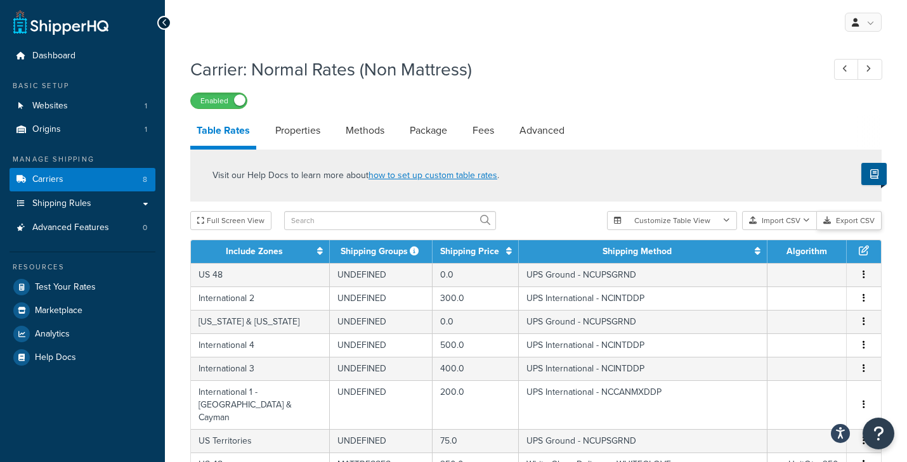
click at [854, 223] on button "Export CSV" at bounding box center [849, 220] width 65 height 19
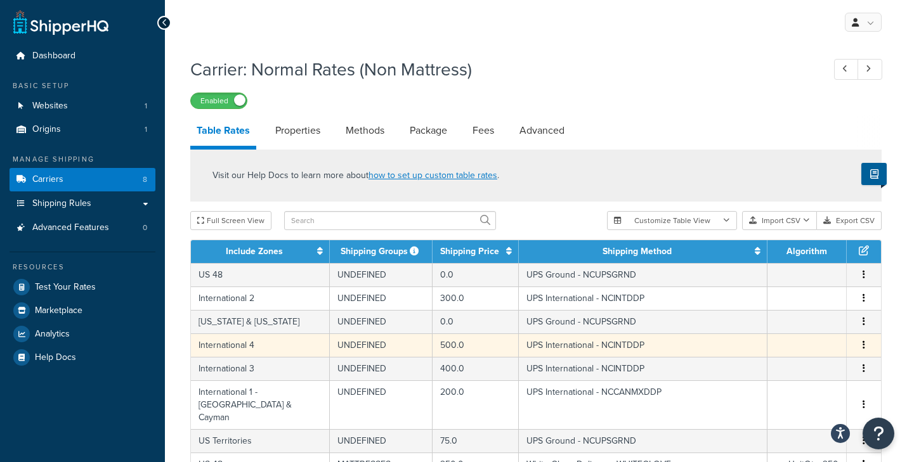
scroll to position [24, 0]
